Goal: Task Accomplishment & Management: Complete application form

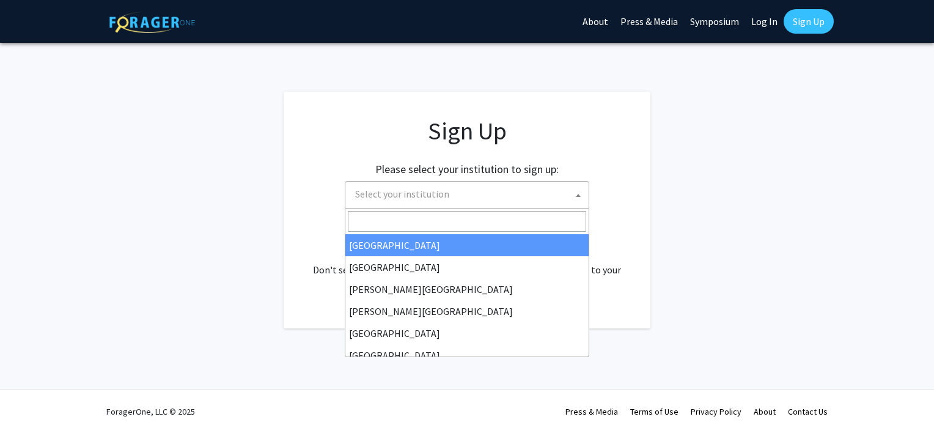
click at [464, 195] on span "Select your institution" at bounding box center [469, 194] width 238 height 25
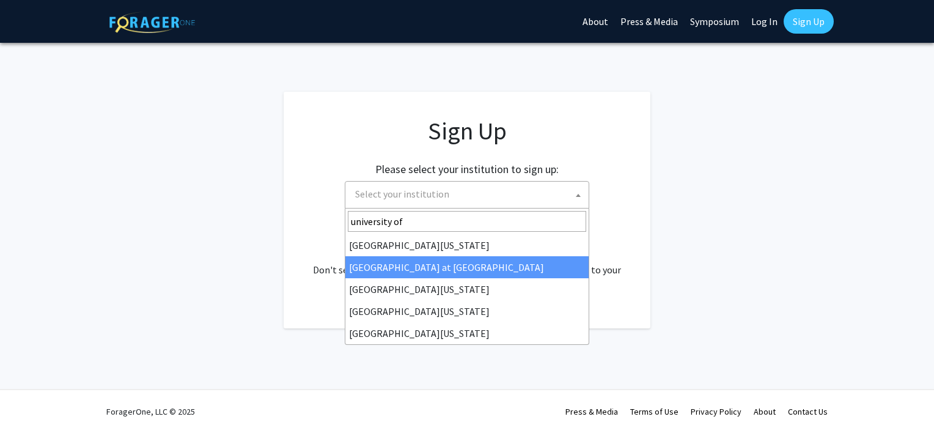
type input "university of"
select select "18"
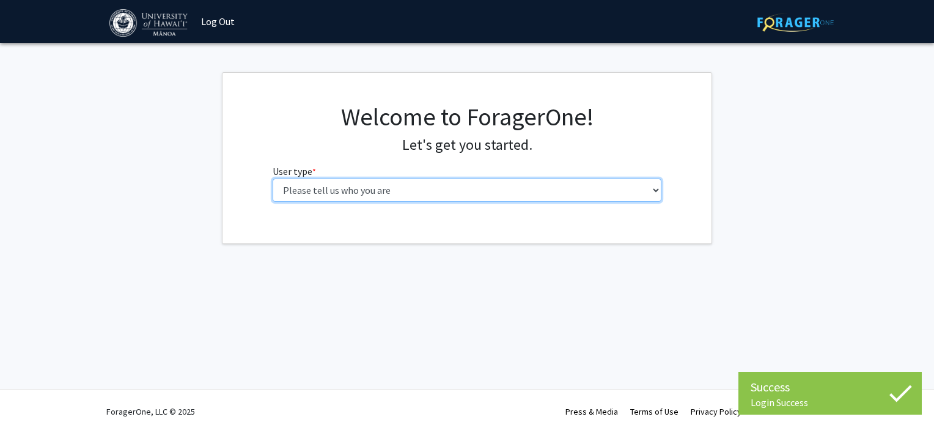
click at [493, 191] on select "Please tell us who you are Undergraduate Student Master's Student Doctoral Cand…" at bounding box center [467, 189] width 389 height 23
select select "1: undergrad"
click at [273, 178] on select "Please tell us who you are Undergraduate Student Master's Student Doctoral Cand…" at bounding box center [467, 189] width 389 height 23
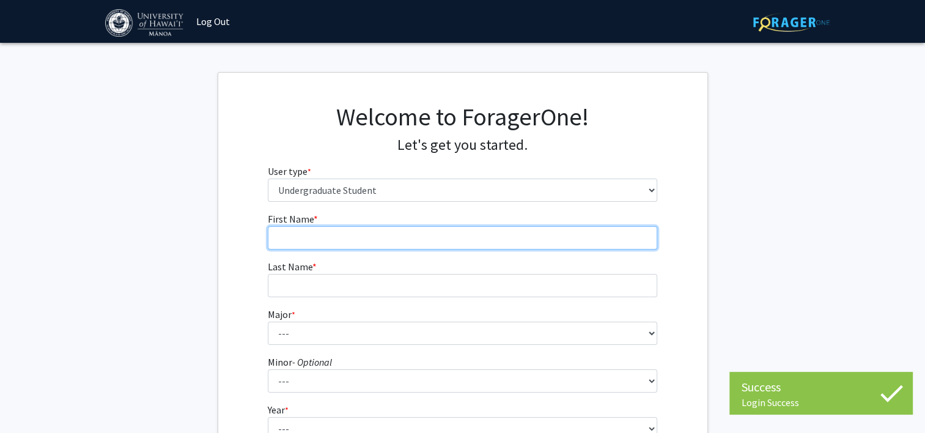
click at [460, 238] on input "First Name * required" at bounding box center [462, 237] width 389 height 23
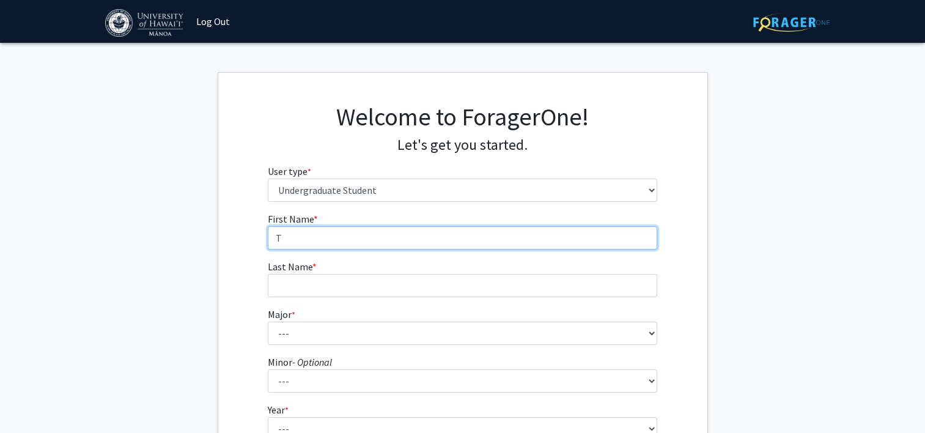
type input "Tatiyana"
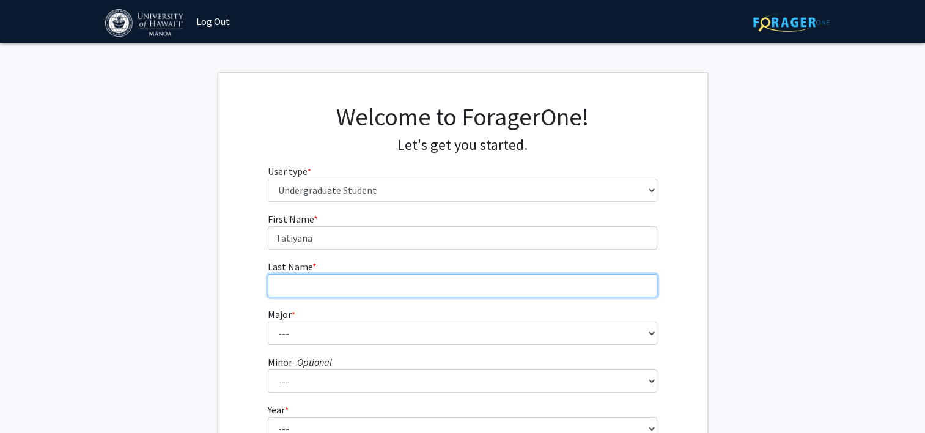
type input "Taylor"
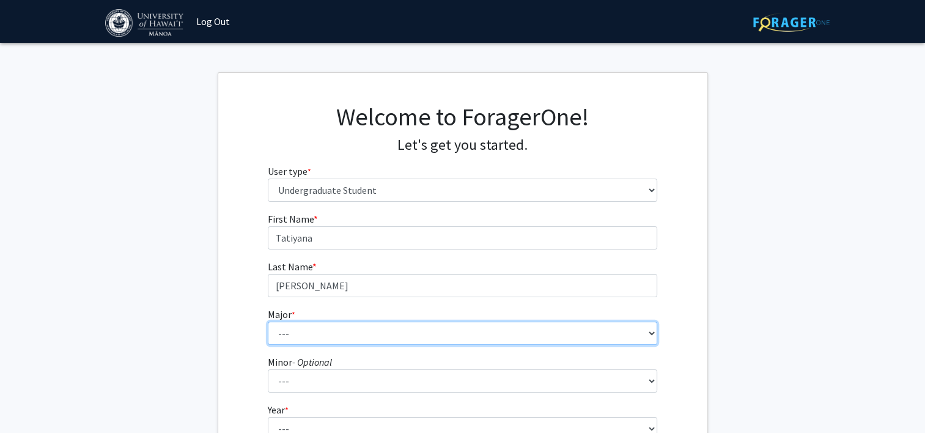
click at [322, 333] on select "--- Accounting American Studies Animal Sciences Anthropology Art Art History As…" at bounding box center [462, 333] width 389 height 23
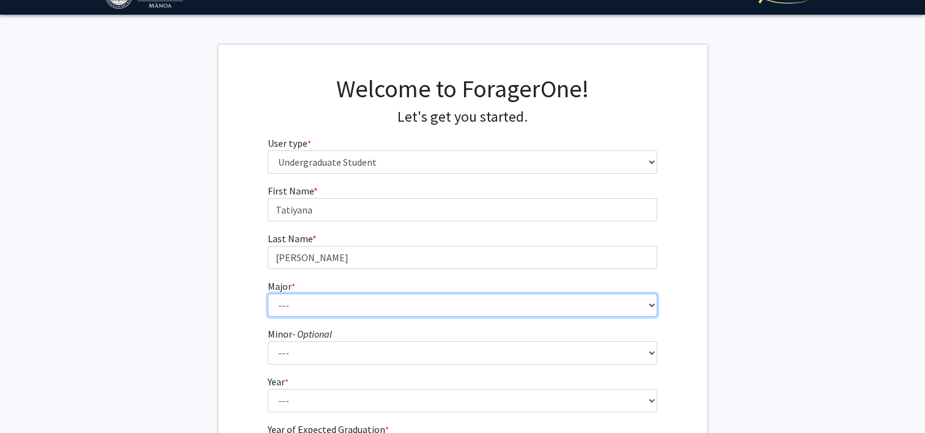
click at [312, 307] on select "--- Accounting American Studies Animal Sciences Anthropology Art Art History As…" at bounding box center [462, 304] width 389 height 23
select select "69: 1451"
click at [268, 293] on select "--- Accounting American Studies Animal Sciences Anthropology Art Art History As…" at bounding box center [462, 304] width 389 height 23
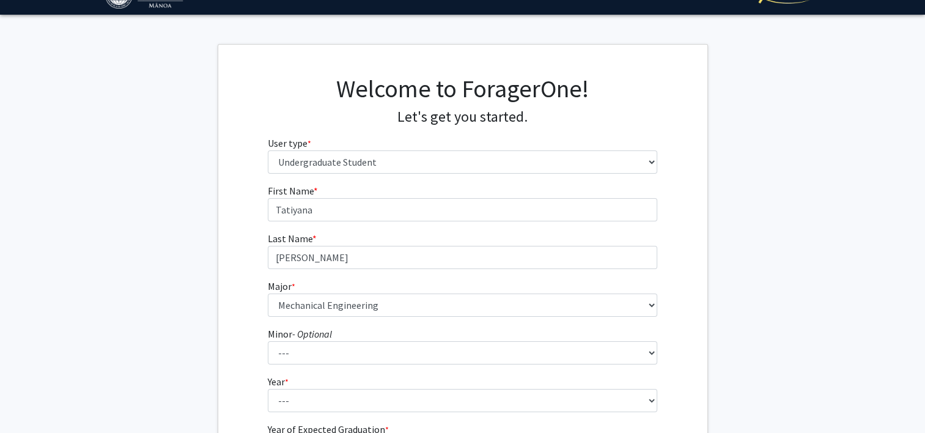
click at [247, 274] on div "First Name * required Tatiyana Last Name * required Taylor Major * required ---…" at bounding box center [462, 338] width 489 height 310
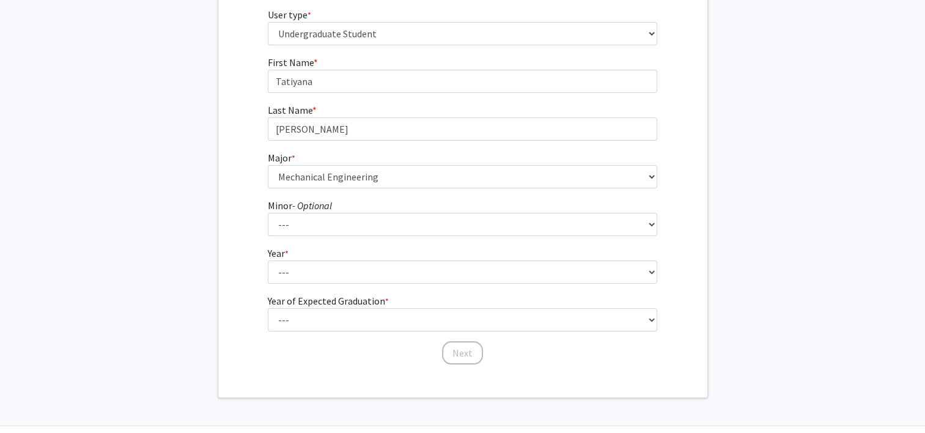
scroll to position [192, 0]
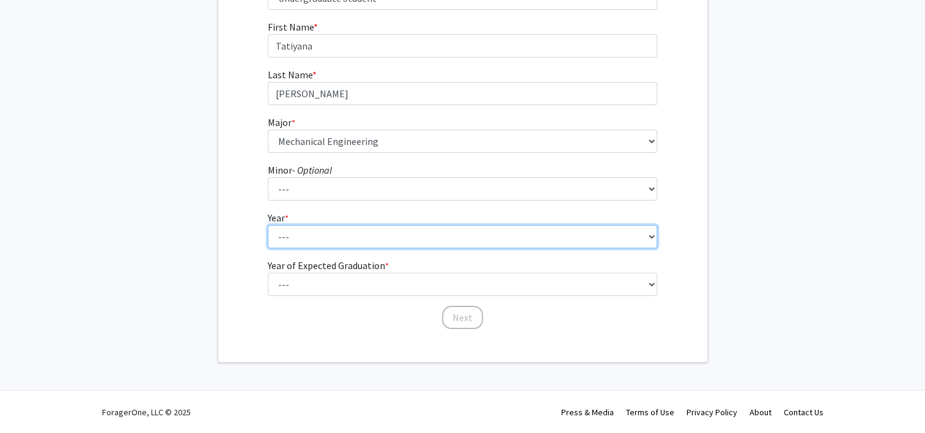
click at [305, 241] on select "--- First-year Sophomore Junior Senior Postbaccalaureate Certificate" at bounding box center [462, 236] width 389 height 23
select select "2: sophomore"
click at [268, 225] on select "--- First-year Sophomore Junior Senior Postbaccalaureate Certificate" at bounding box center [462, 236] width 389 height 23
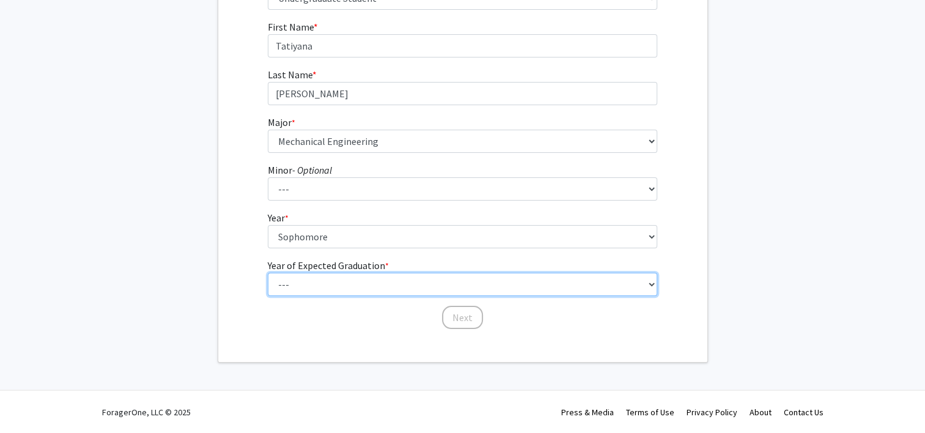
click at [325, 282] on select "--- 2025 2026 2027 2028 2029 2030 2031 2032 2033 2034" at bounding box center [462, 284] width 389 height 23
select select "4: 2028"
click at [268, 273] on select "--- 2025 2026 2027 2028 2029 2030 2031 2032 2033 2034" at bounding box center [462, 284] width 389 height 23
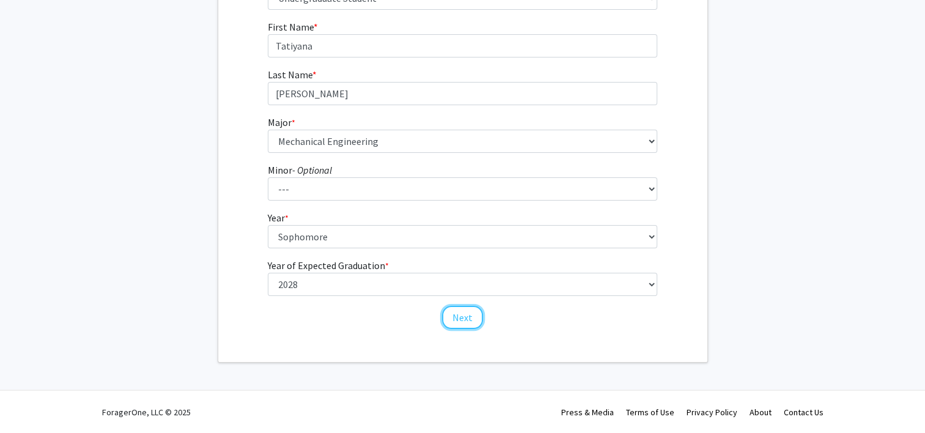
click at [456, 318] on button "Next" at bounding box center [462, 317] width 41 height 23
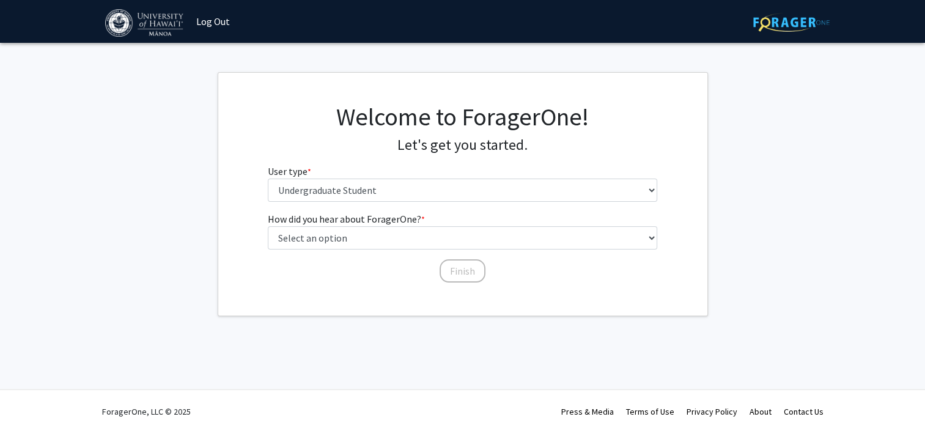
scroll to position [0, 0]
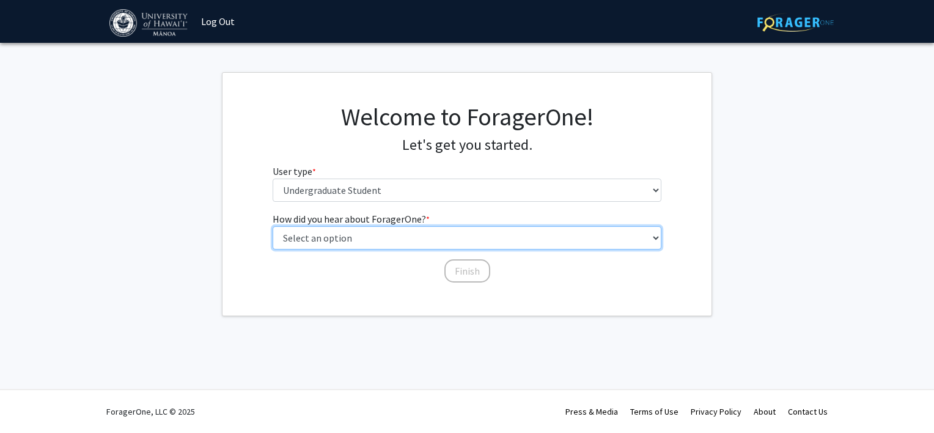
click at [369, 246] on select "Select an option Peer/student recommendation Faculty/staff recommendation Unive…" at bounding box center [467, 237] width 389 height 23
select select "3: university_website"
click at [273, 226] on select "Select an option Peer/student recommendation Faculty/staff recommendation Unive…" at bounding box center [467, 237] width 389 height 23
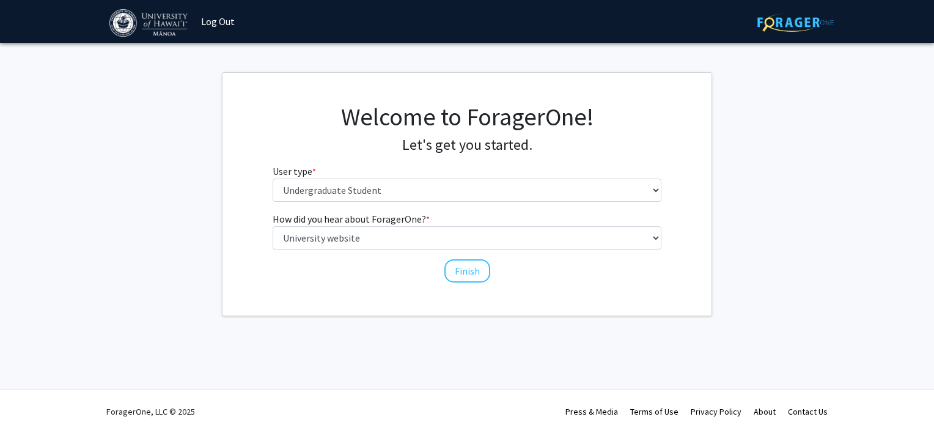
click at [460, 281] on div "How did you hear about ForagerOne? * required Select an option Peer/student rec…" at bounding box center [467, 247] width 408 height 72
click at [460, 274] on button "Finish" at bounding box center [467, 270] width 46 height 23
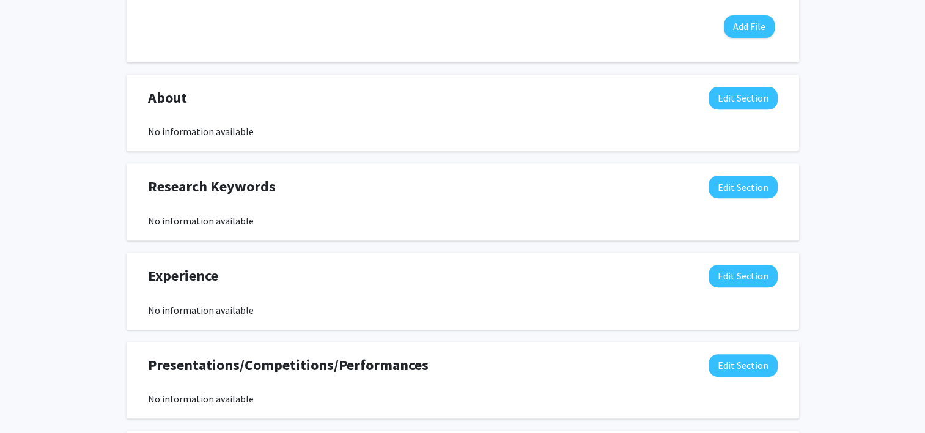
scroll to position [487, 0]
